Goal: Check status: Check status

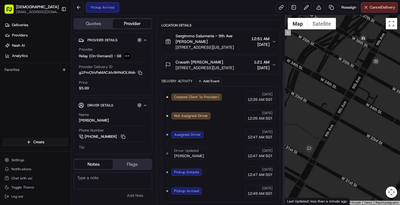
scroll to position [58, 0]
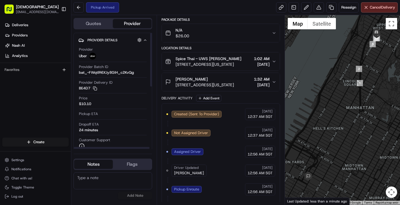
click at [29, 110] on div "Deliveries Providers Nash AI Analytics Favorites" at bounding box center [35, 79] width 71 height 123
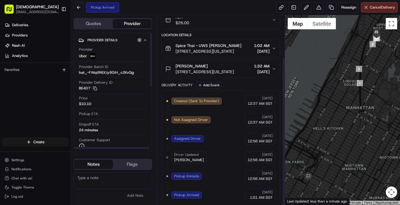
scroll to position [53, 0]
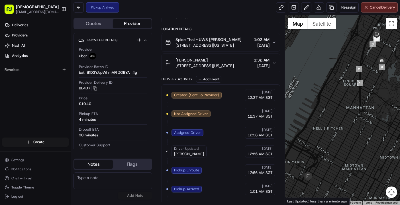
click at [169, 6] on div "Pickup Arrived Reassign Cancel Delivery" at bounding box center [235, 7] width 329 height 15
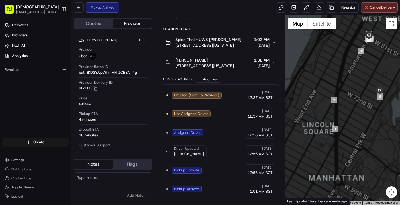
drag, startPoint x: 382, startPoint y: 48, endPoint x: 370, endPoint y: 70, distance: 24.9
click at [370, 70] on div at bounding box center [342, 110] width 115 height 190
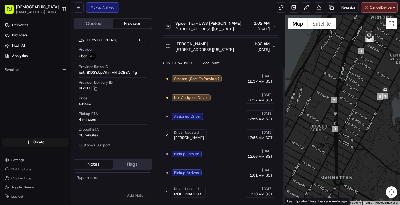
scroll to position [72, 0]
